Goal: Task Accomplishment & Management: Use online tool/utility

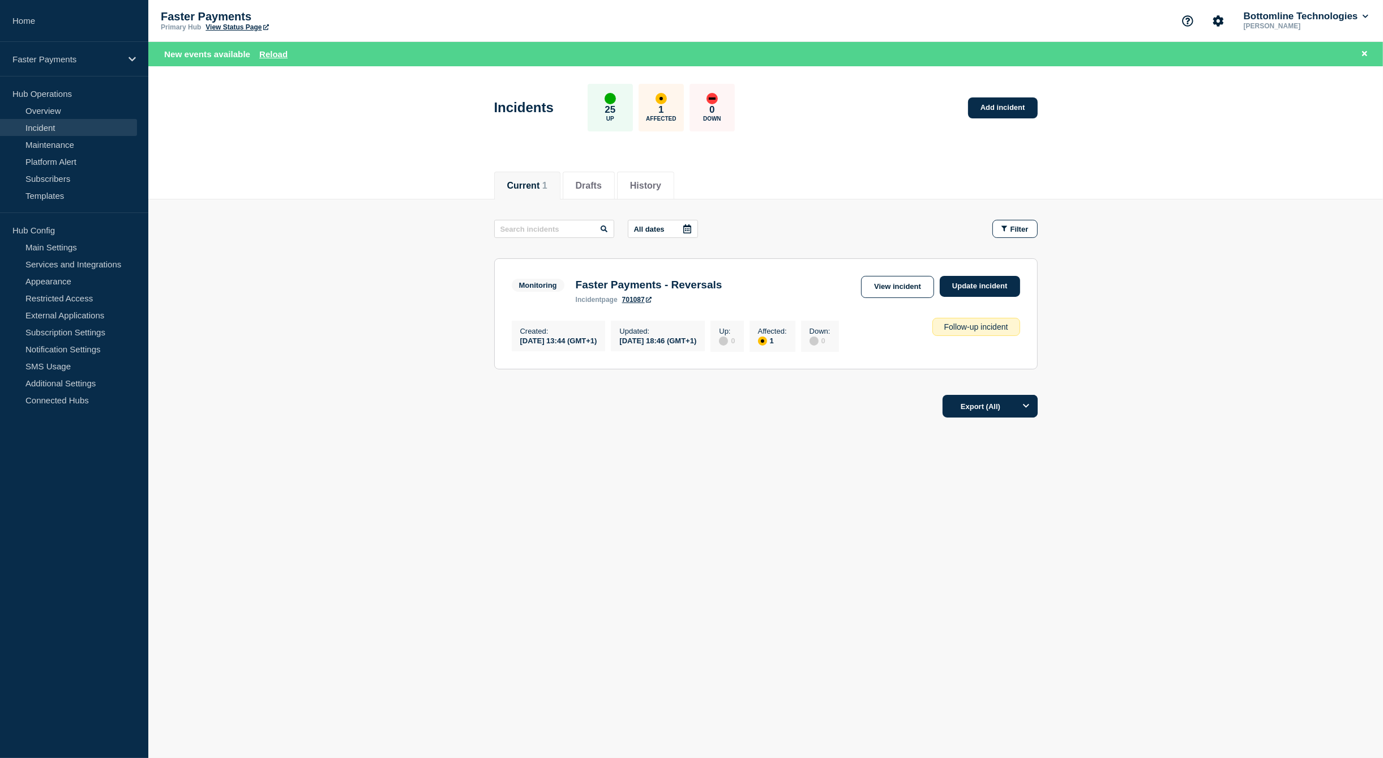
click at [206, 12] on p "Faster Payments" at bounding box center [274, 16] width 226 height 13
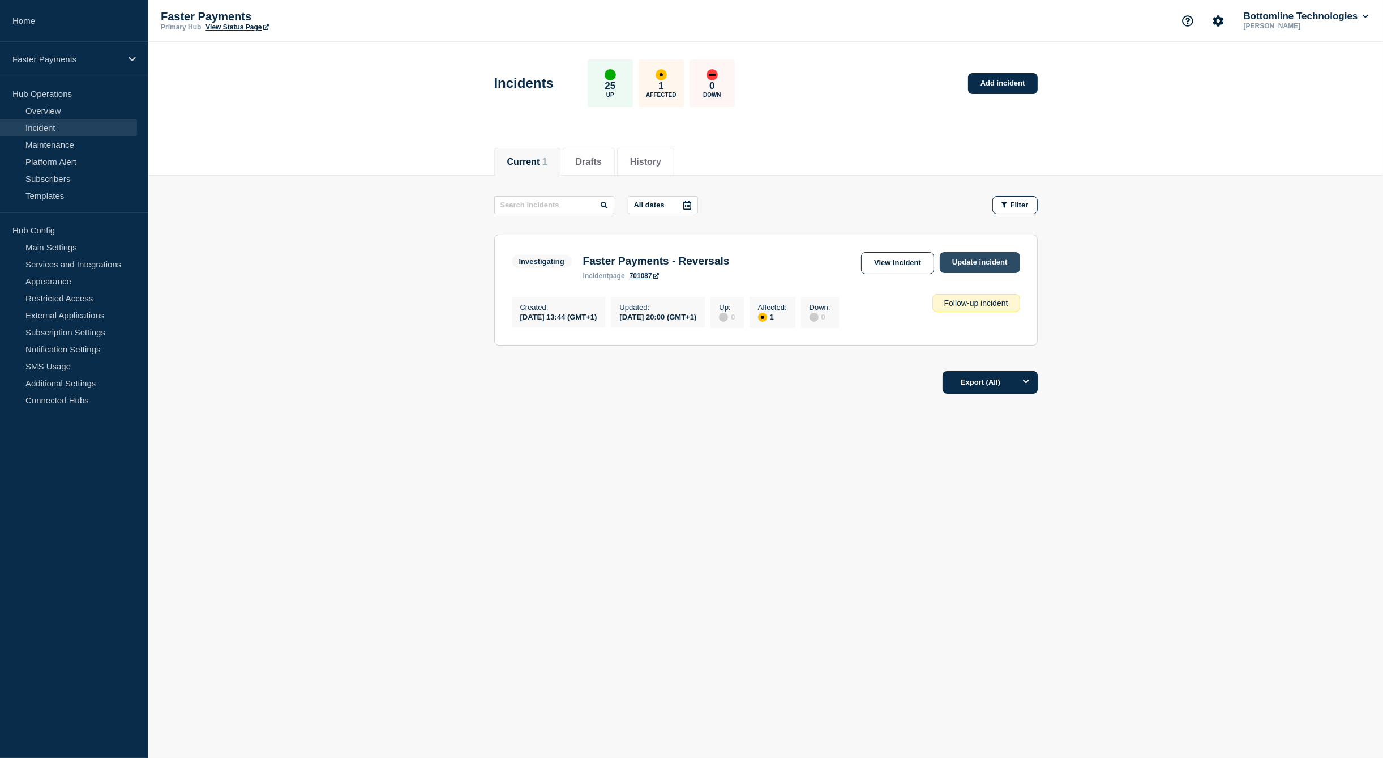
click at [983, 262] on link "Update incident" at bounding box center [980, 262] width 80 height 21
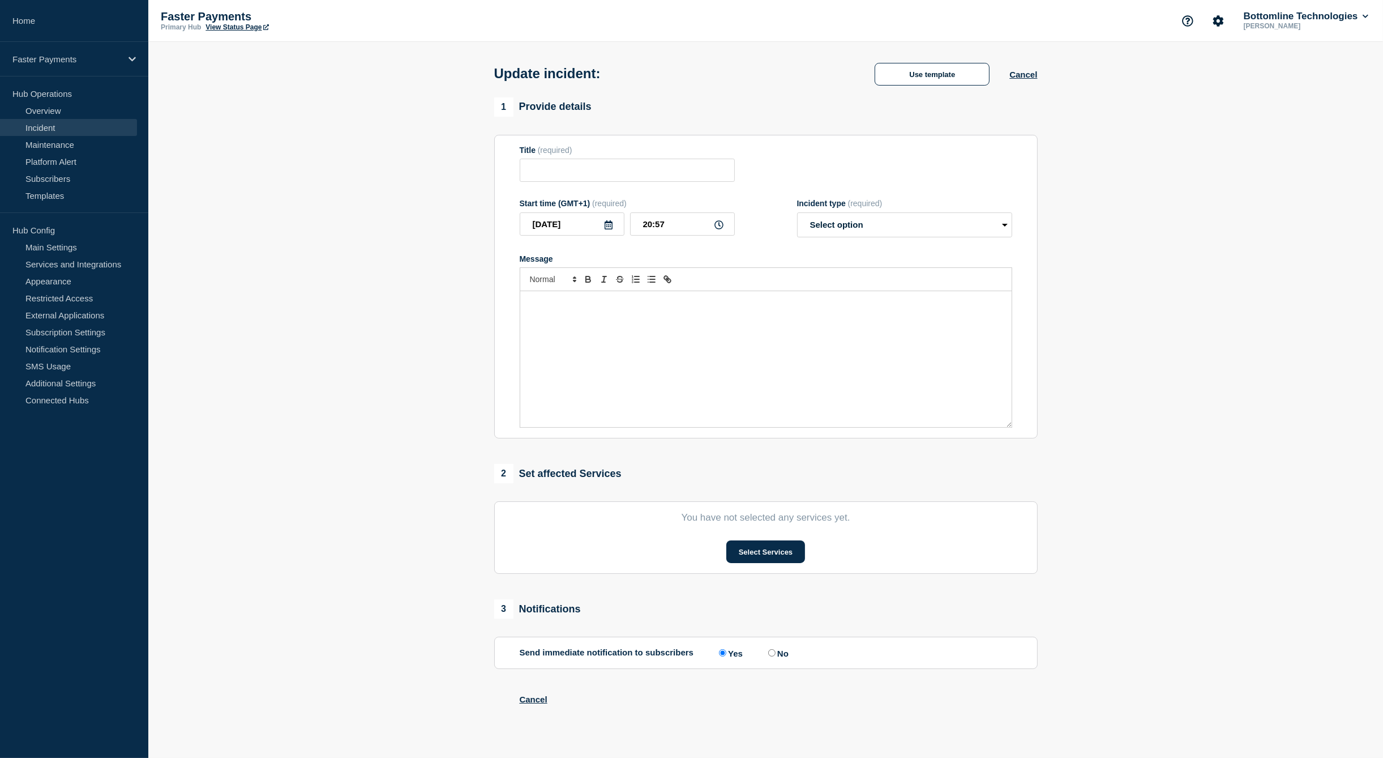
type input "Faster Payments - Reversals"
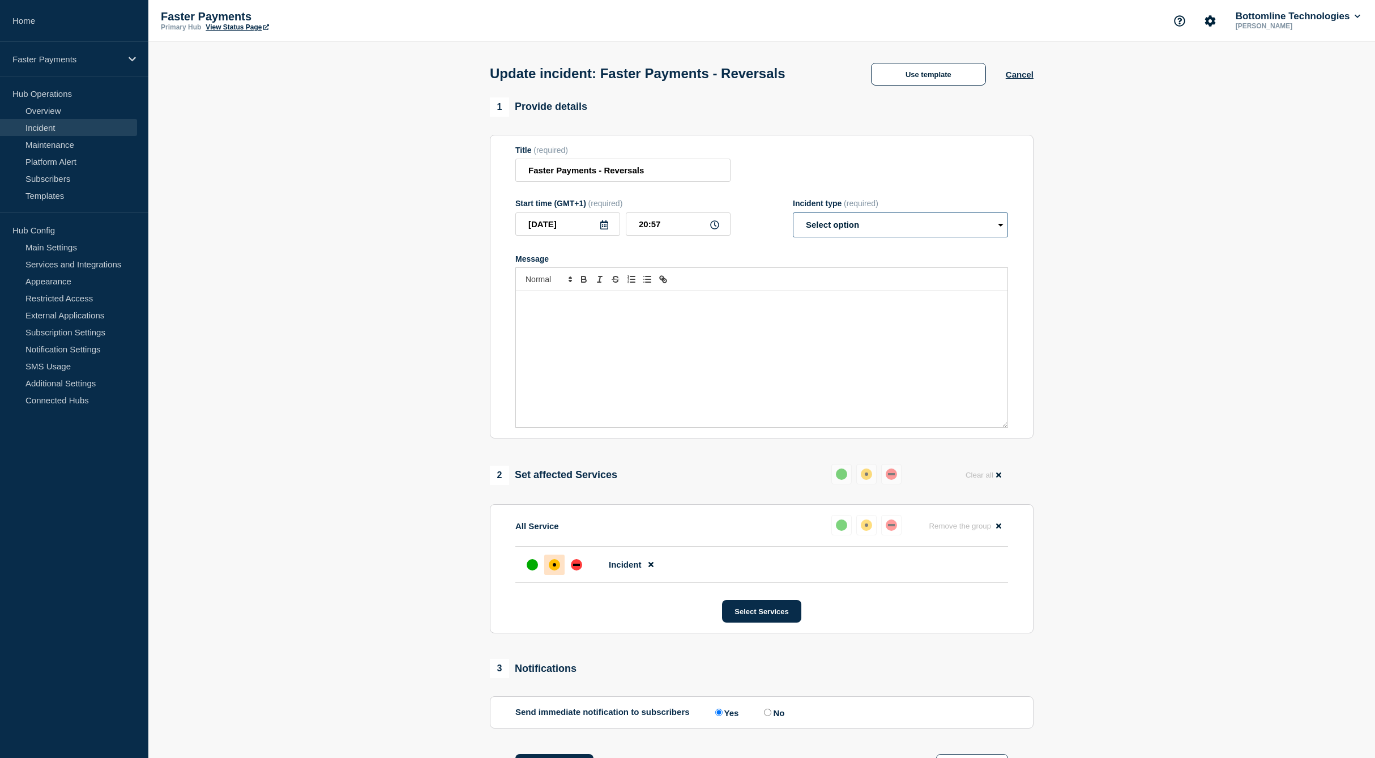
click at [866, 233] on select "Select option Investigating Identified Monitoring Resolved" at bounding box center [900, 224] width 215 height 25
click at [922, 69] on button "Use template" at bounding box center [928, 74] width 115 height 23
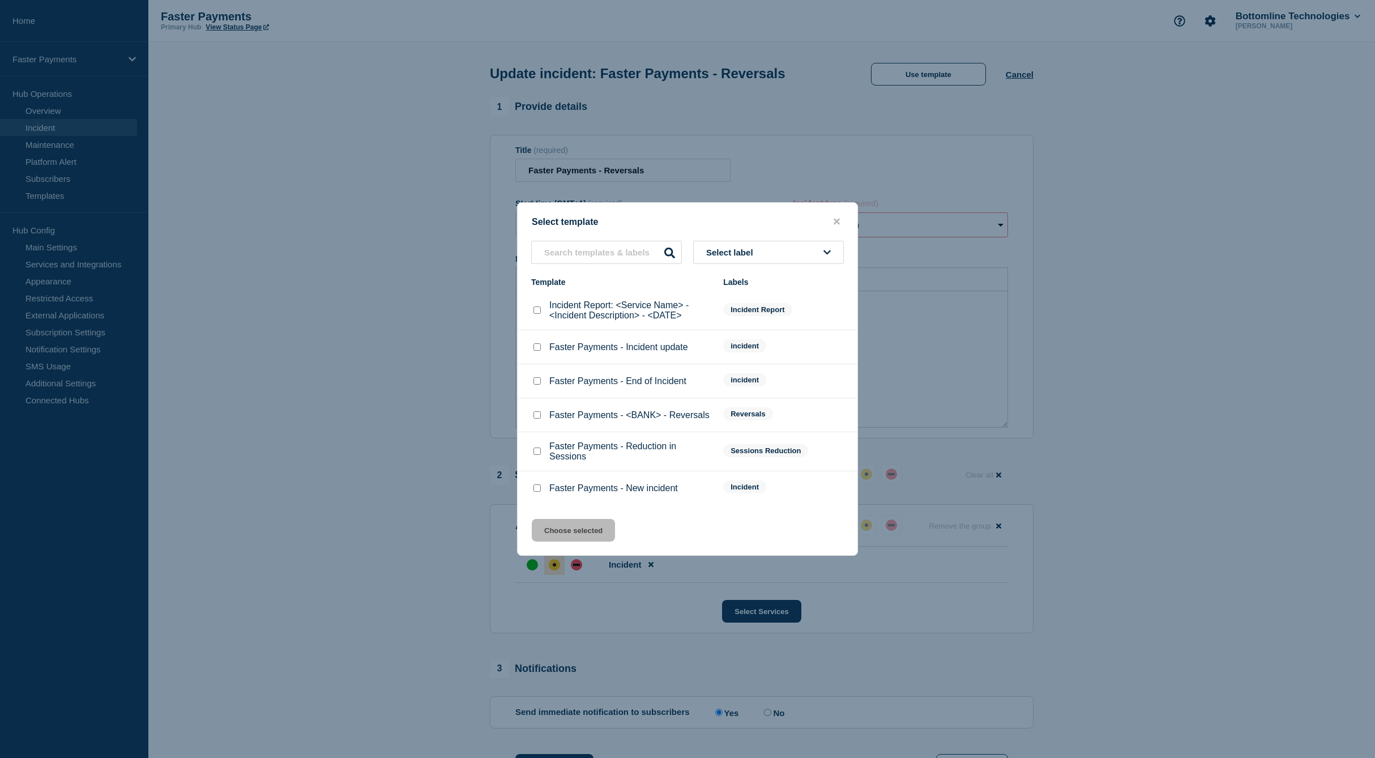
click at [539, 347] on input "Faster Payments - Incident update checkbox" at bounding box center [536, 346] width 7 height 7
checkbox input "true"
click at [601, 538] on button "Choose selected" at bounding box center [573, 530] width 83 height 23
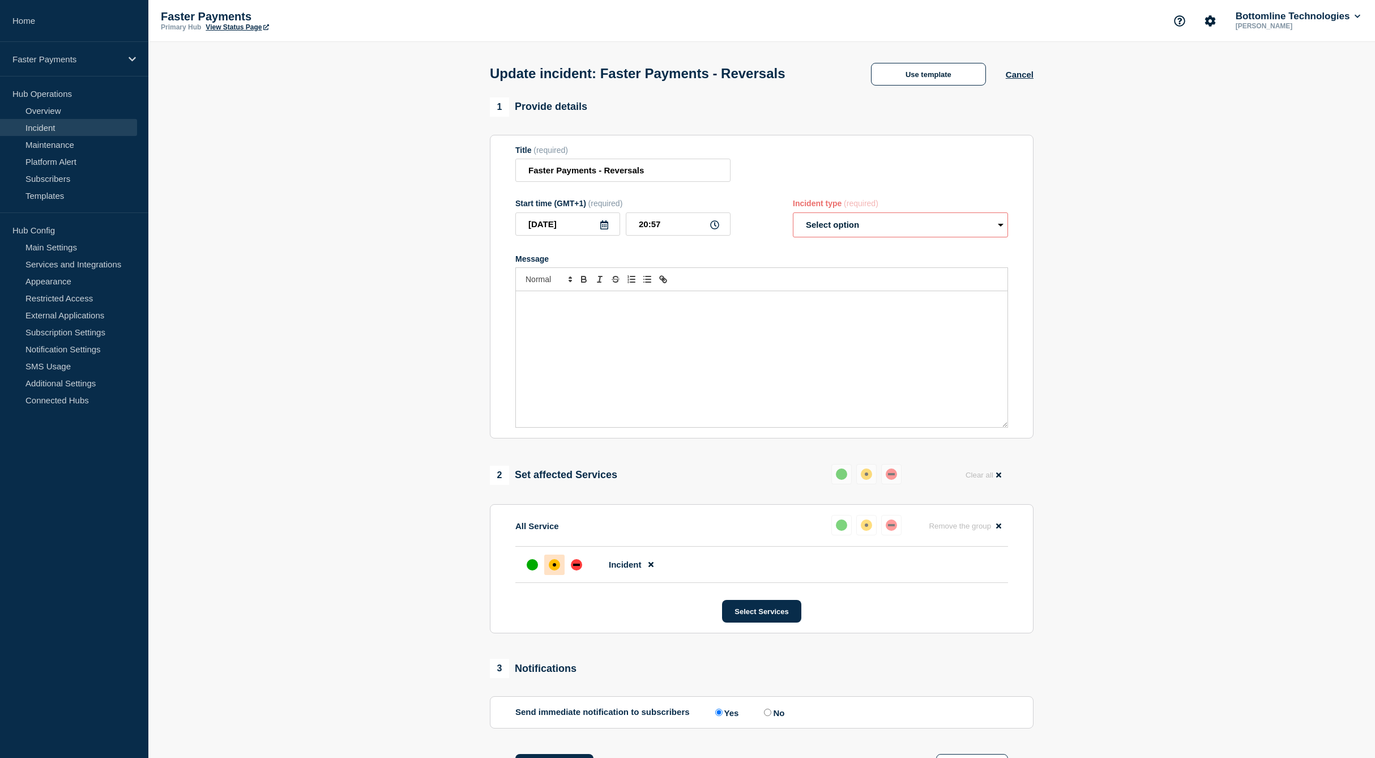
select select "investigating"
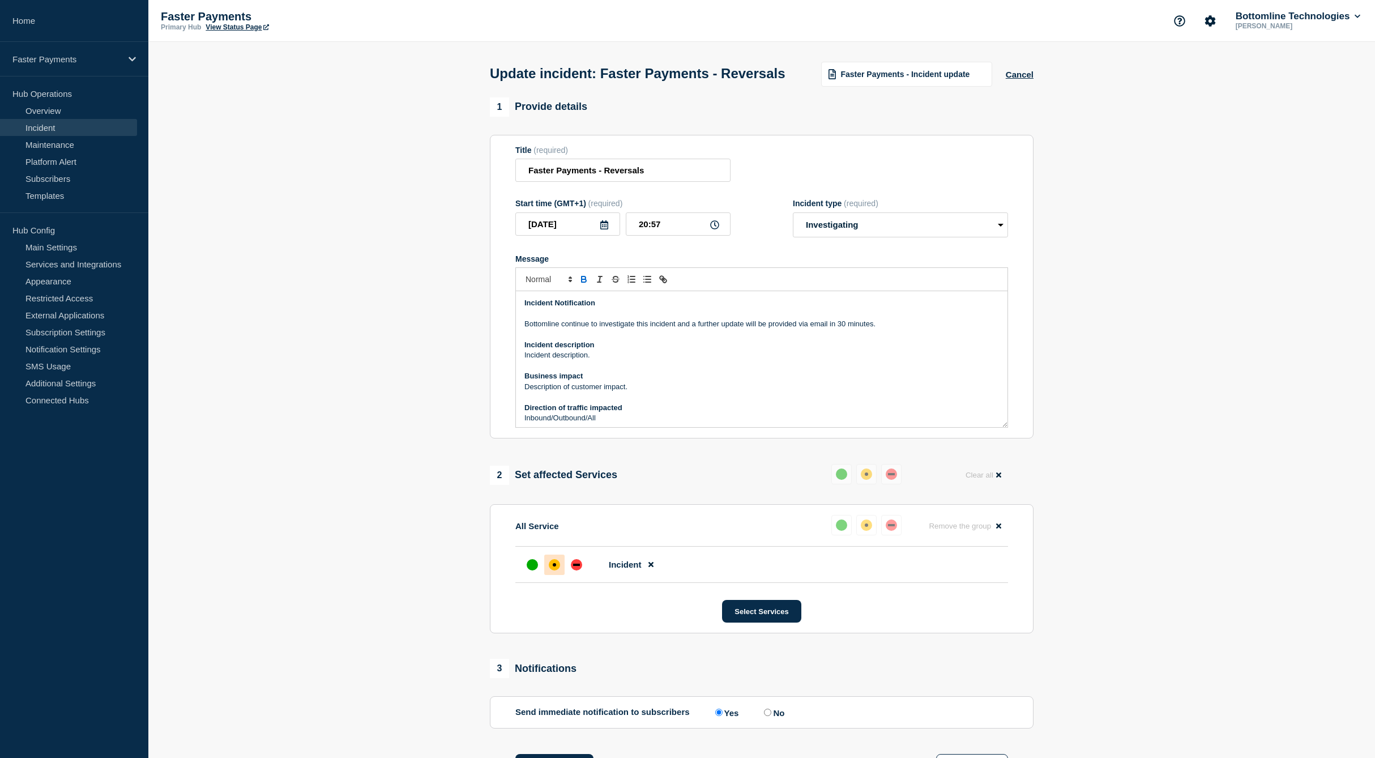
click at [526, 329] on p "Bottomline continue to investigate this incident and a further update will be p…" at bounding box center [761, 324] width 474 height 10
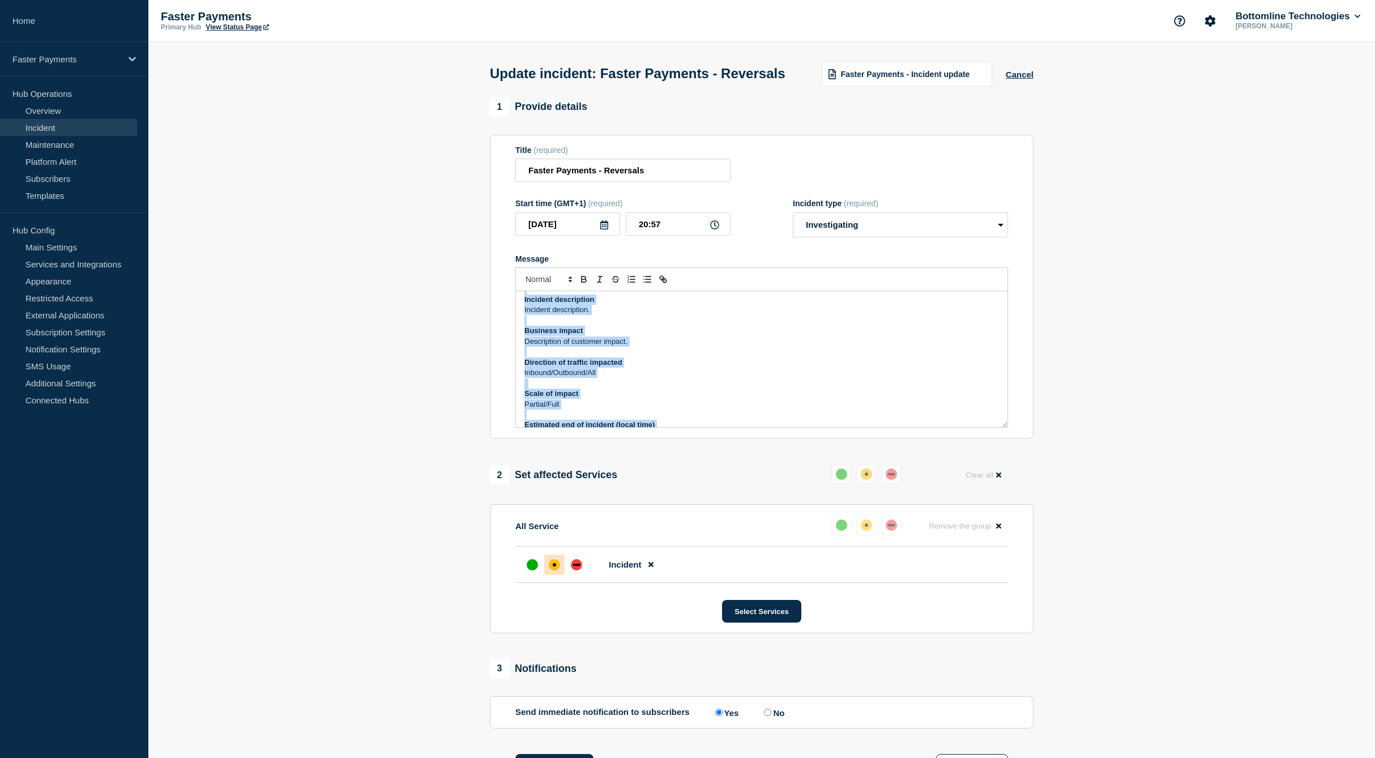
scroll to position [139, 0]
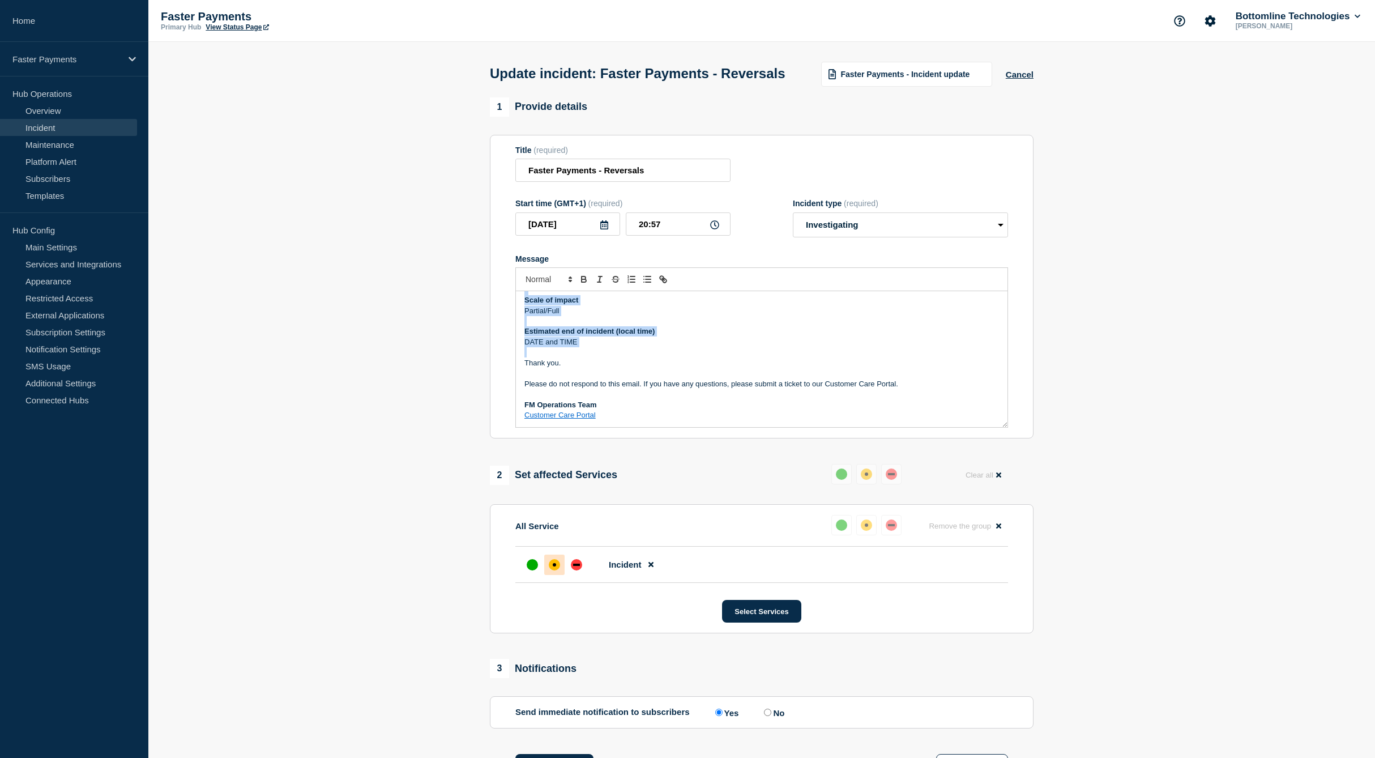
drag, startPoint x: 526, startPoint y: 349, endPoint x: 603, endPoint y: 366, distance: 78.7
click at [603, 366] on div "Incident Notification Bottomline continue to investigate this incident and a fu…" at bounding box center [761, 359] width 491 height 136
click at [842, 337] on p "The incident remains ongoing, and [PERSON_NAME] continues to investigate the is…" at bounding box center [761, 326] width 474 height 21
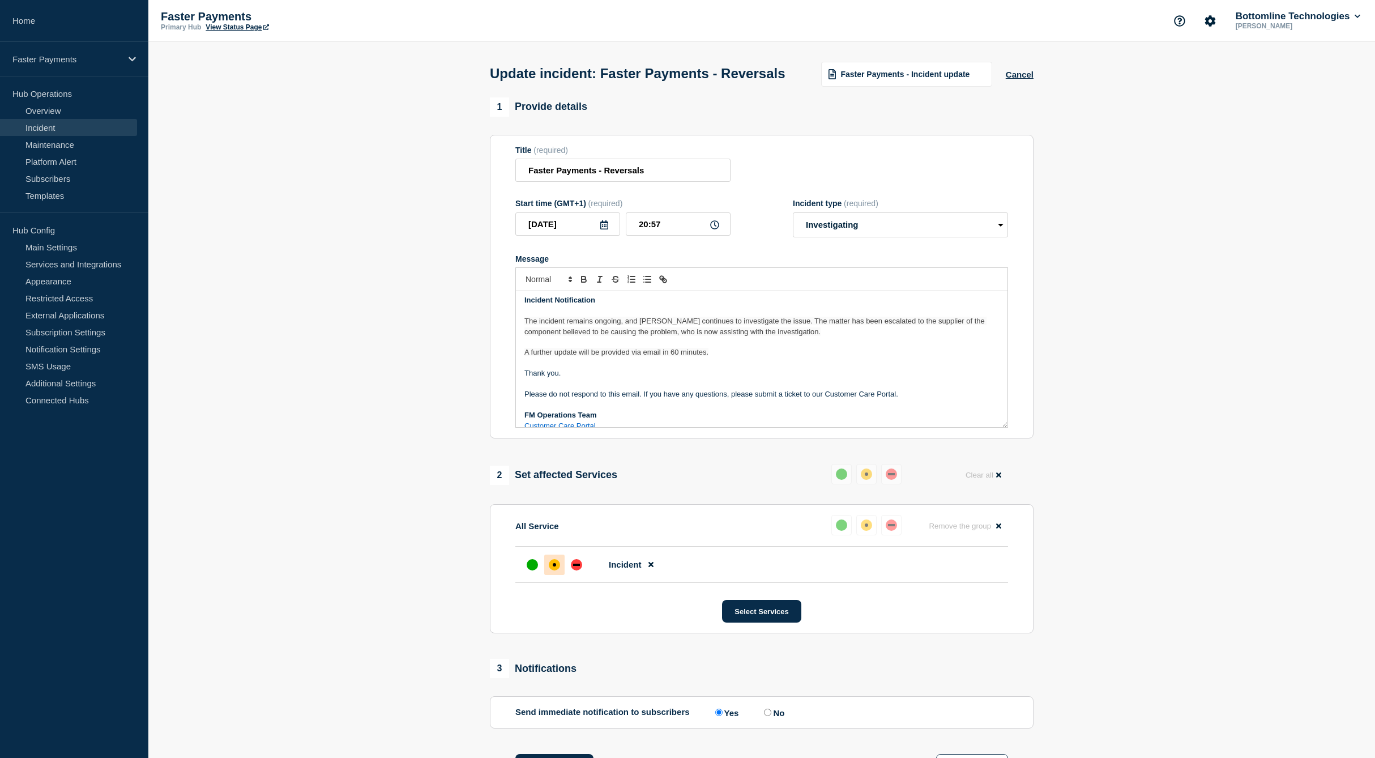
scroll to position [14, 0]
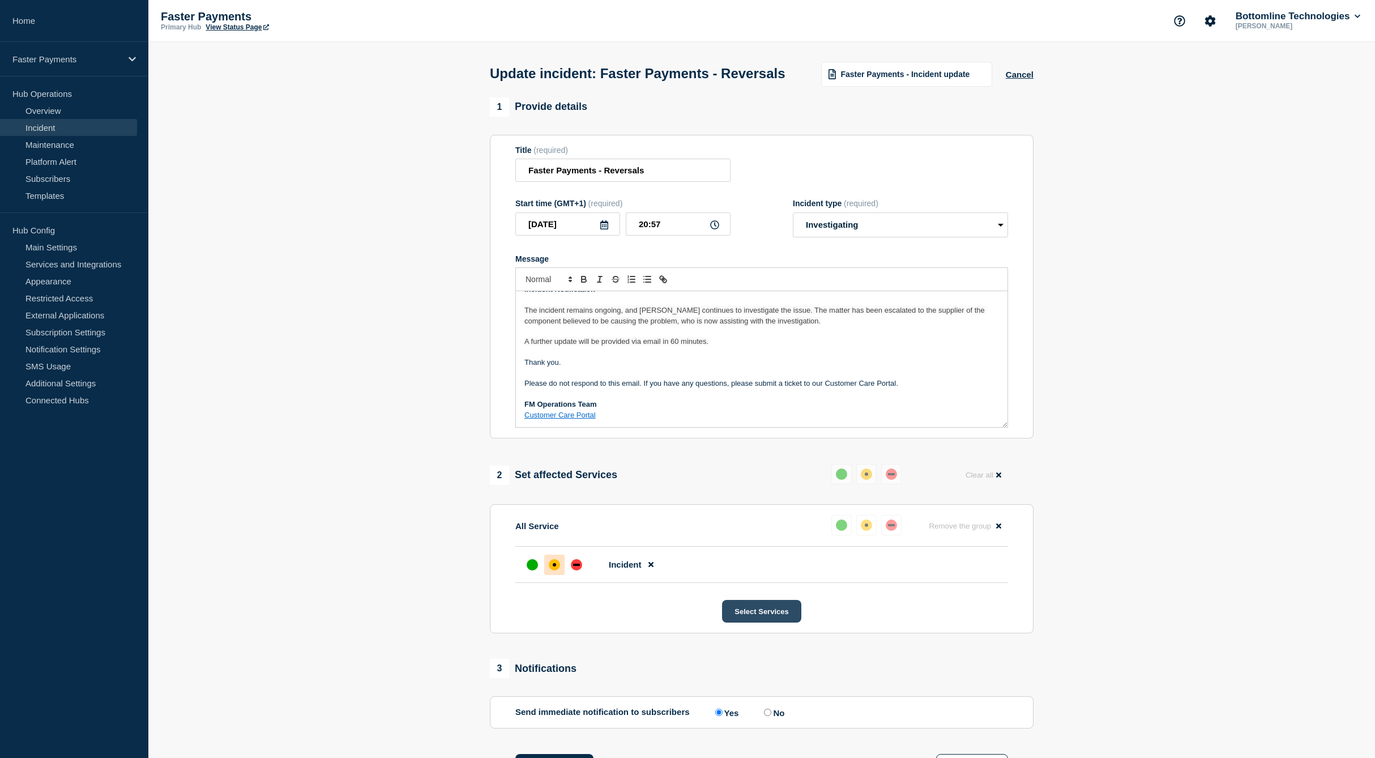
click at [760, 622] on button "Select Services" at bounding box center [761, 611] width 79 height 23
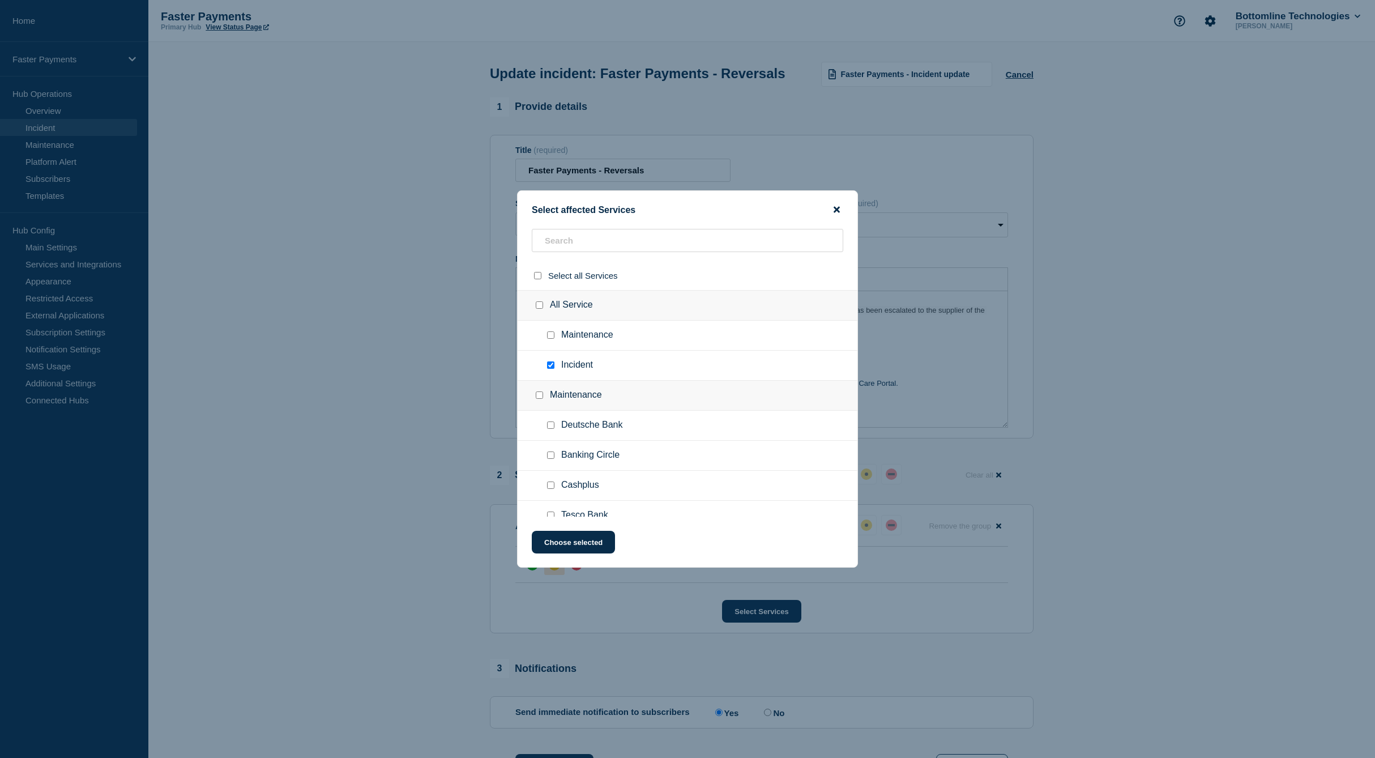
click at [838, 207] on icon "close button" at bounding box center [836, 210] width 6 height 6
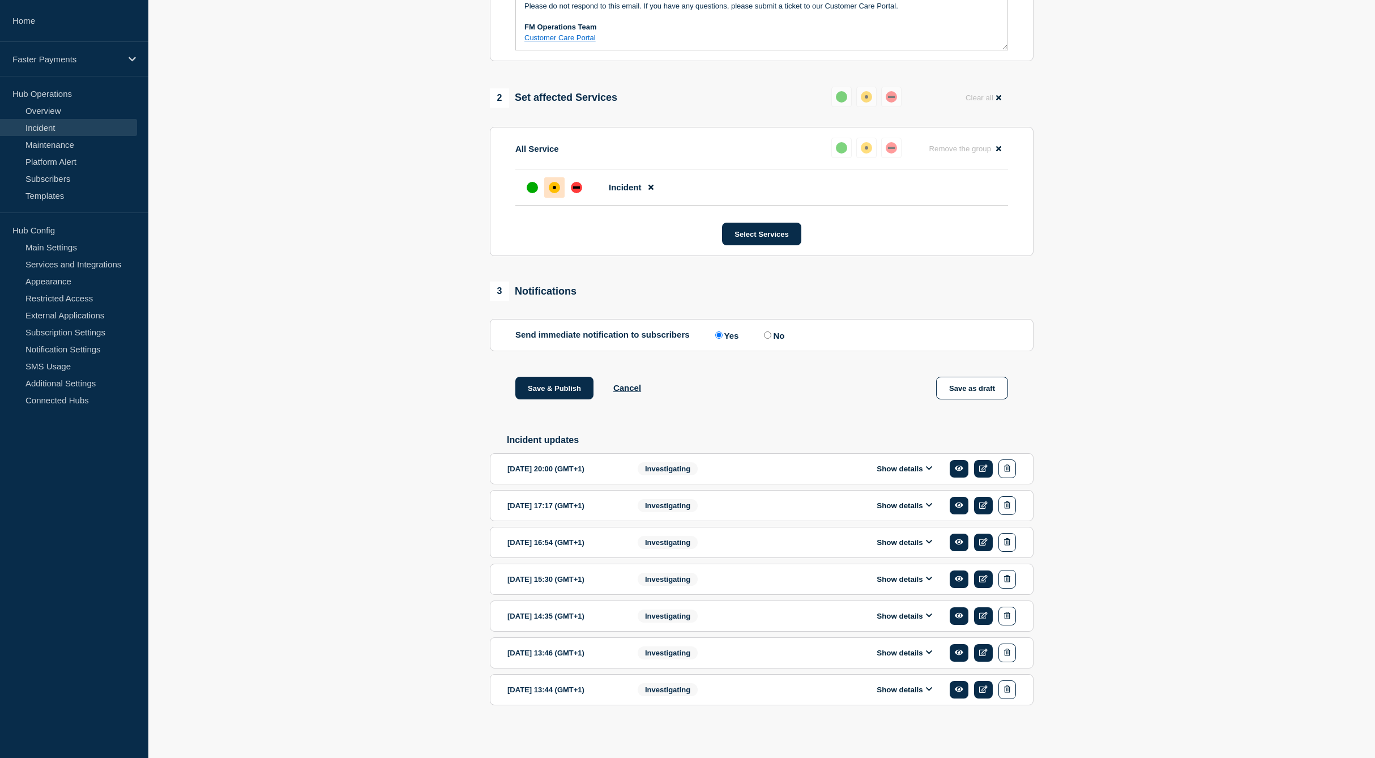
scroll to position [340, 0]
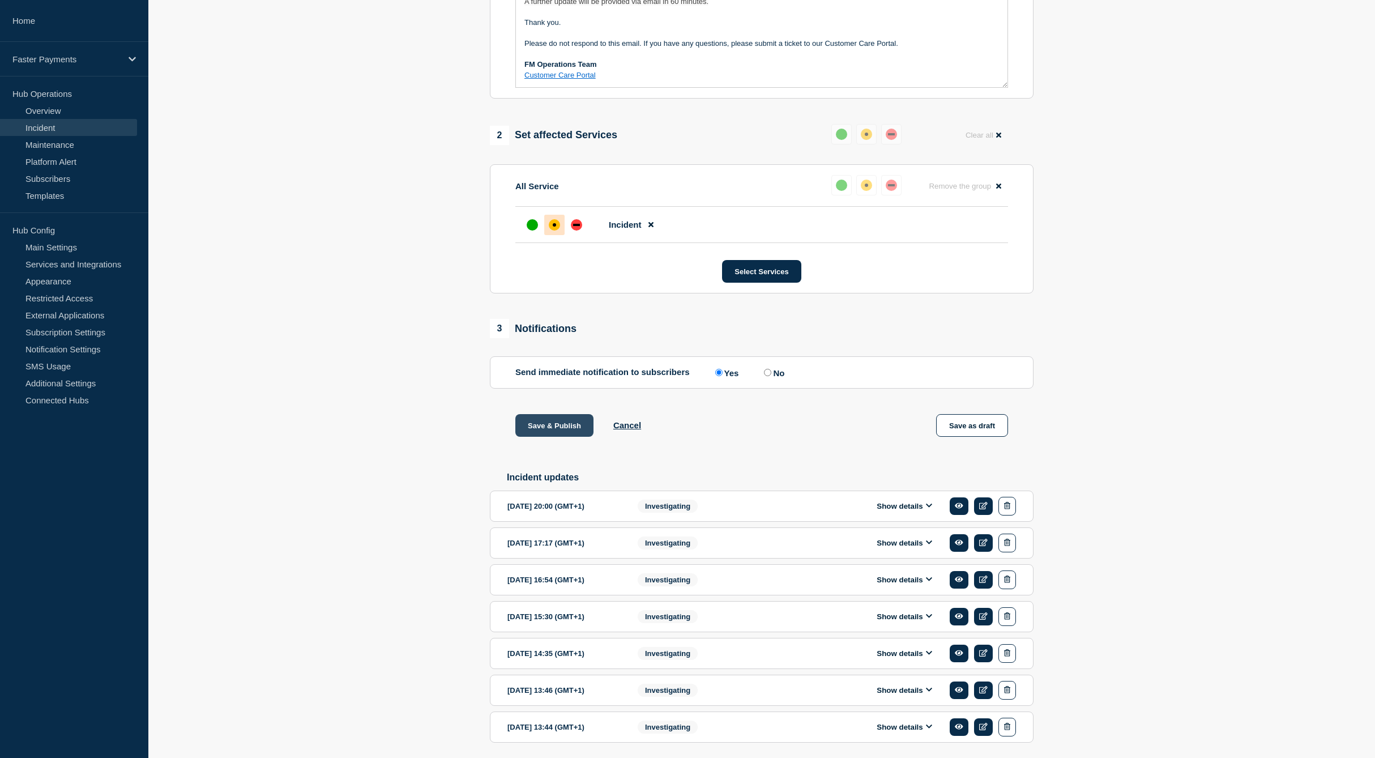
click at [549, 437] on button "Save & Publish" at bounding box center [554, 425] width 78 height 23
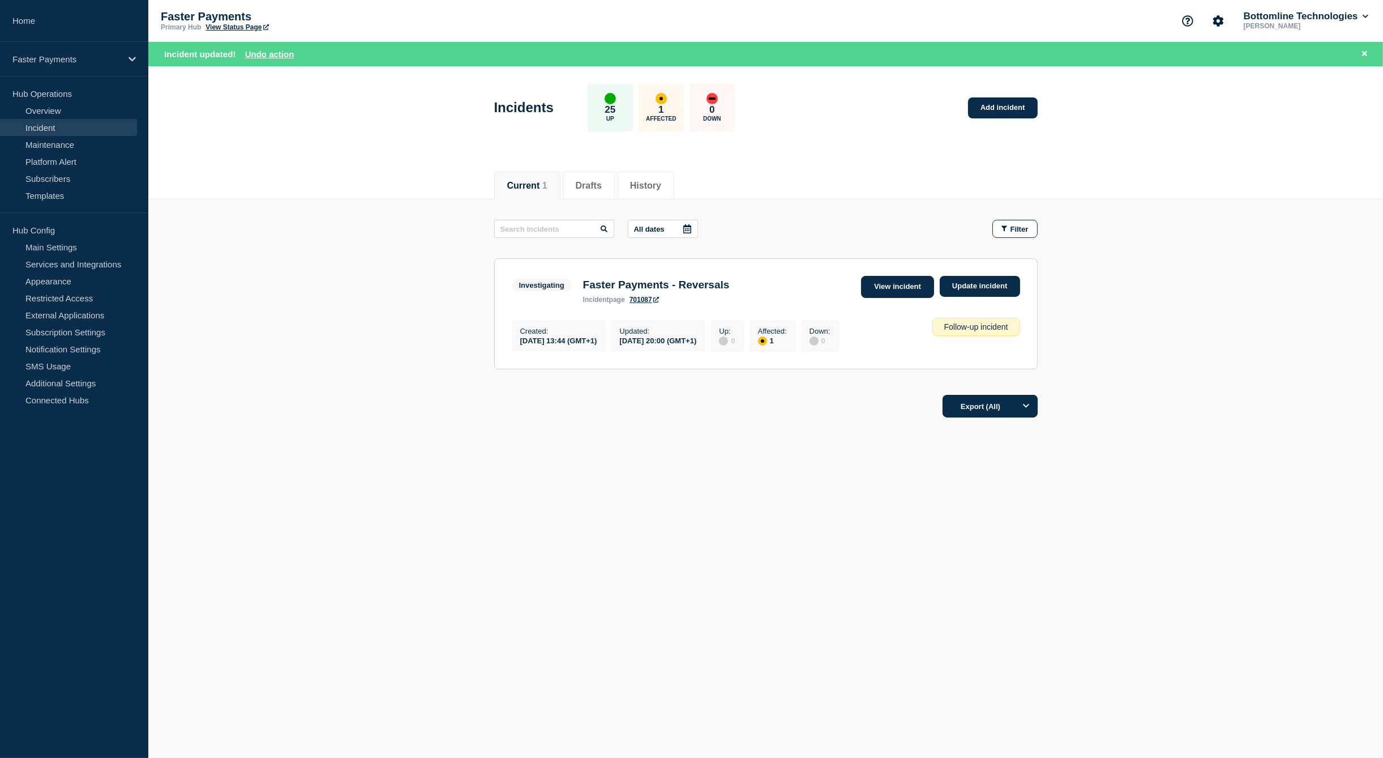
click at [878, 283] on link "View incident" at bounding box center [897, 287] width 73 height 22
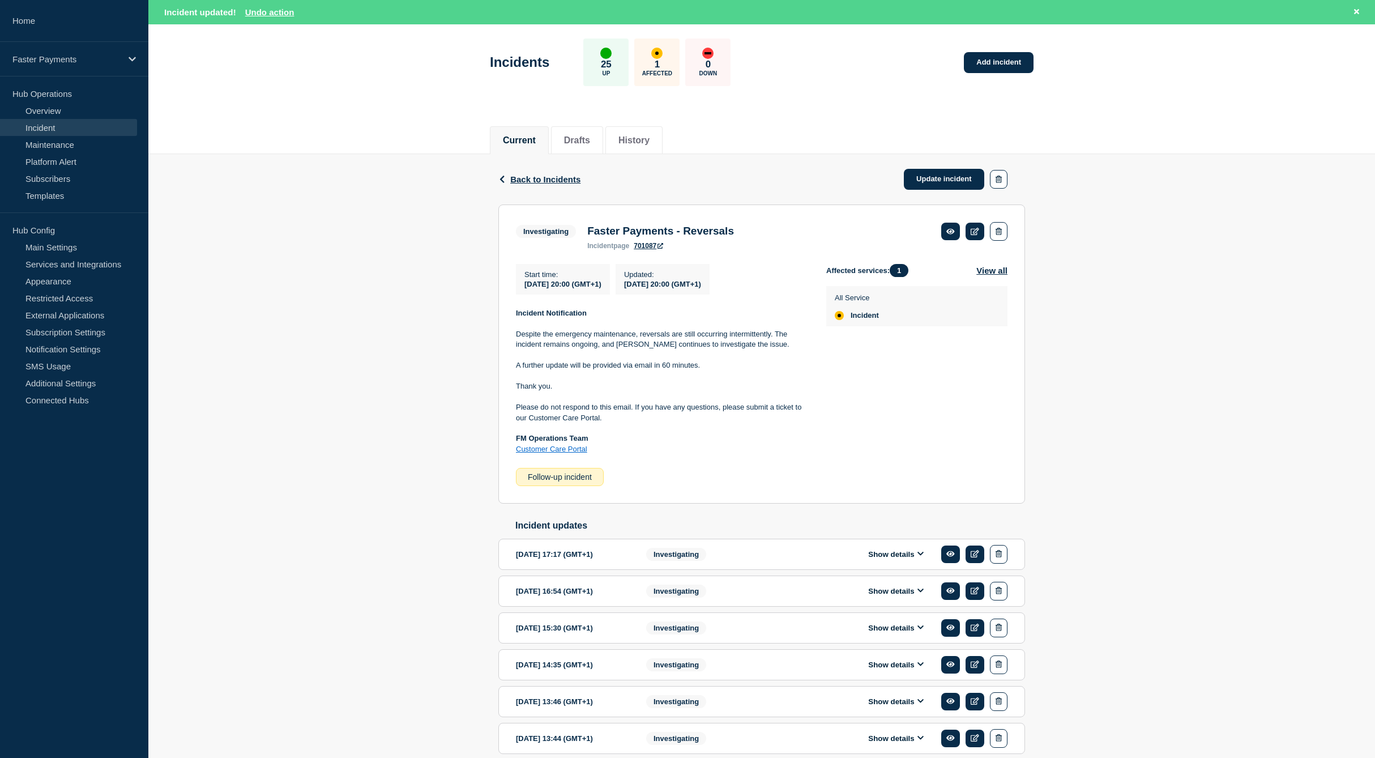
scroll to position [99, 0]
